Goal: Navigation & Orientation: Find specific page/section

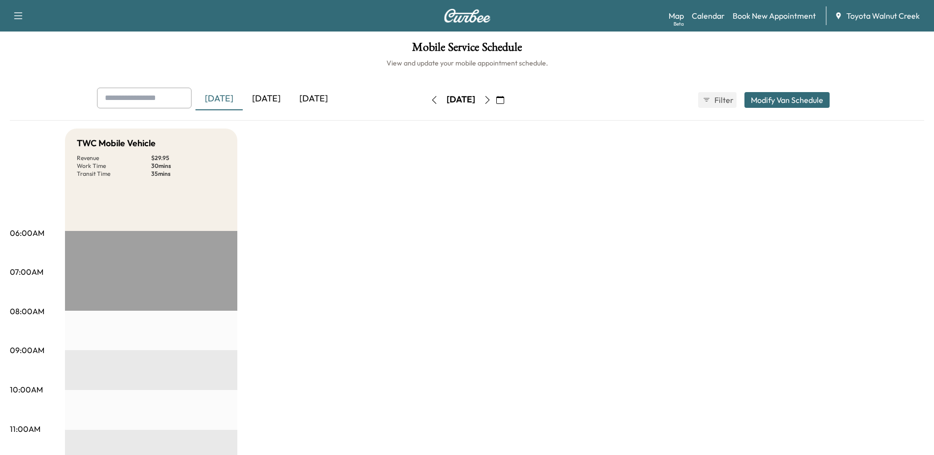
click at [305, 96] on div "[DATE]" at bounding box center [313, 99] width 47 height 23
click at [215, 97] on div "[DATE]" at bounding box center [218, 99] width 47 height 23
click at [331, 95] on div "[DATE]" at bounding box center [313, 99] width 47 height 23
click at [491, 96] on icon "button" at bounding box center [487, 100] width 8 height 8
click at [271, 103] on div "[DATE]" at bounding box center [266, 99] width 47 height 23
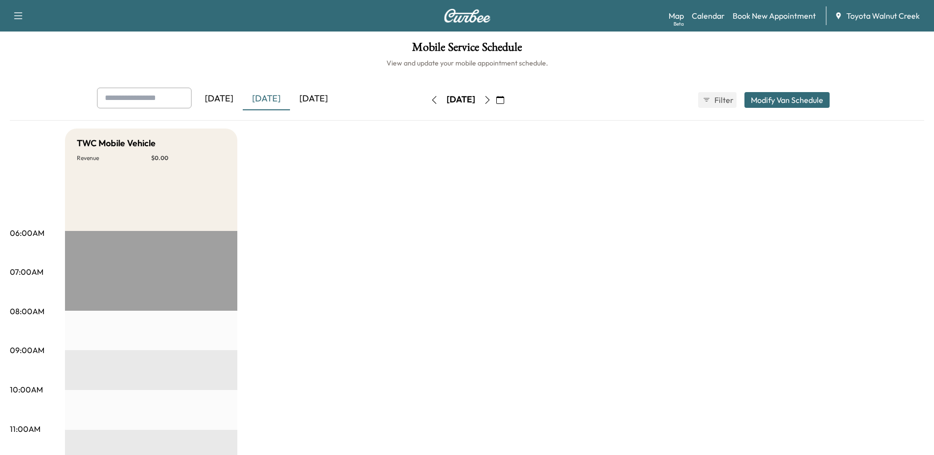
click at [224, 102] on div "[DATE]" at bounding box center [218, 99] width 47 height 23
click at [276, 99] on div "[DATE]" at bounding box center [266, 99] width 47 height 23
